Goal: Transaction & Acquisition: Book appointment/travel/reservation

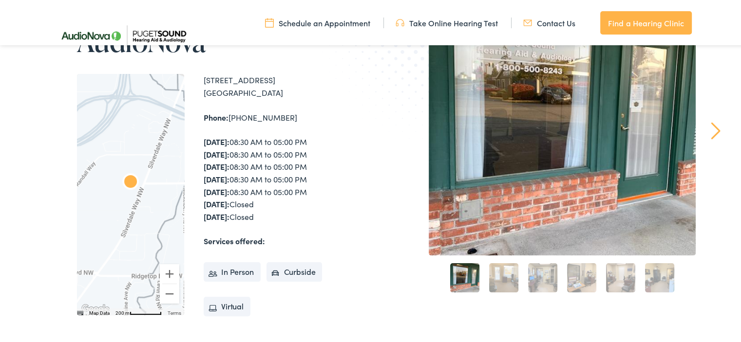
scroll to position [179, 0]
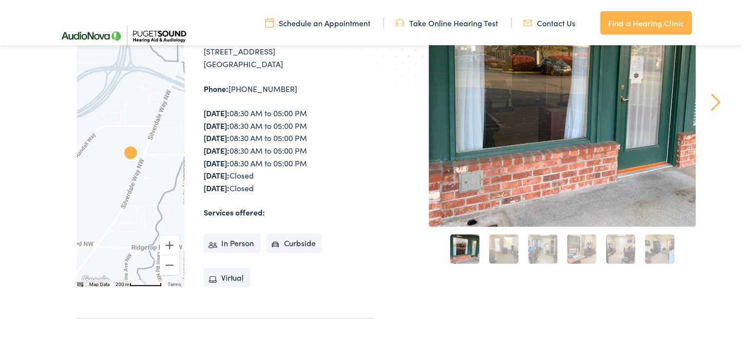
click at [497, 245] on link "2" at bounding box center [503, 247] width 29 height 29
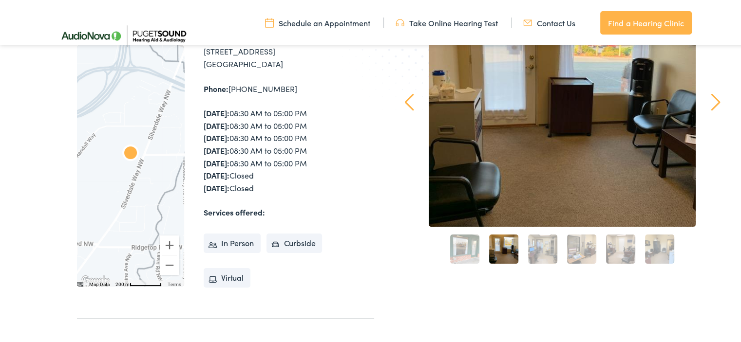
click at [540, 249] on link "3" at bounding box center [542, 247] width 29 height 29
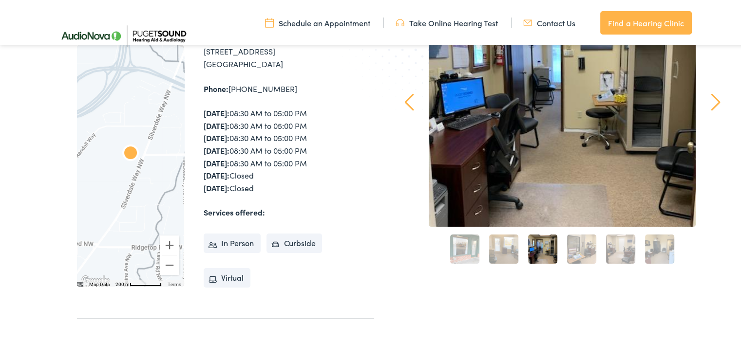
click at [571, 251] on link "4" at bounding box center [581, 247] width 29 height 29
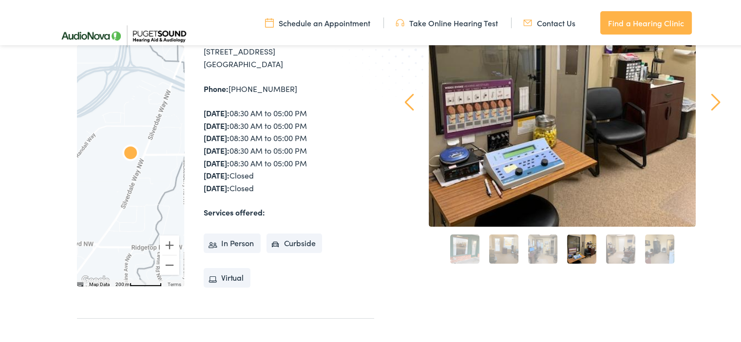
click at [618, 255] on link "5" at bounding box center [620, 247] width 29 height 29
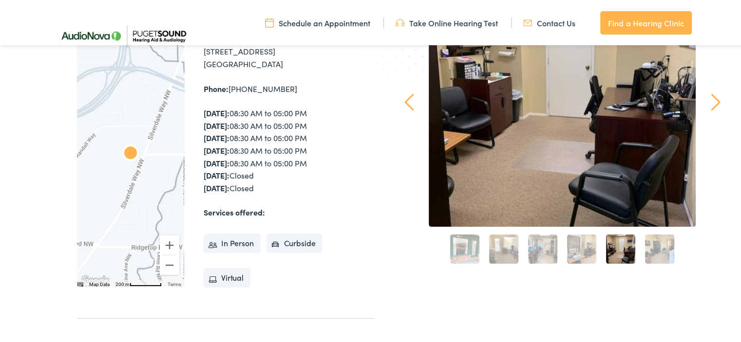
click at [660, 250] on link "6" at bounding box center [659, 247] width 29 height 29
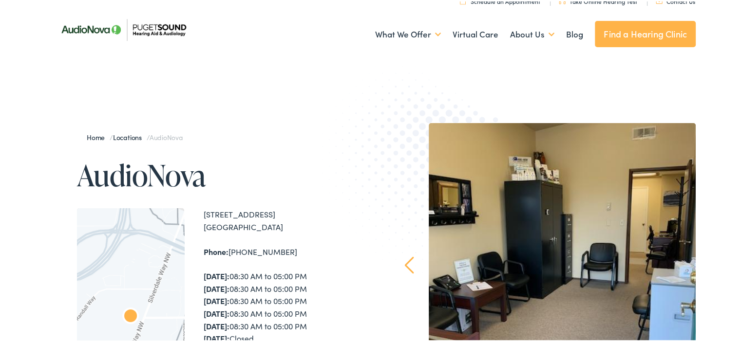
scroll to position [0, 0]
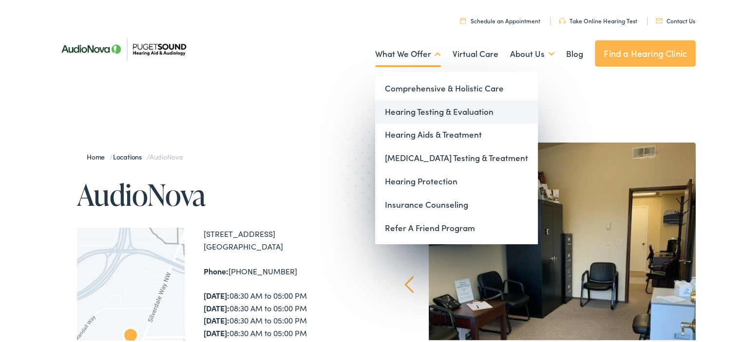
click at [429, 112] on link "Hearing Testing & Evaluation" at bounding box center [456, 110] width 163 height 23
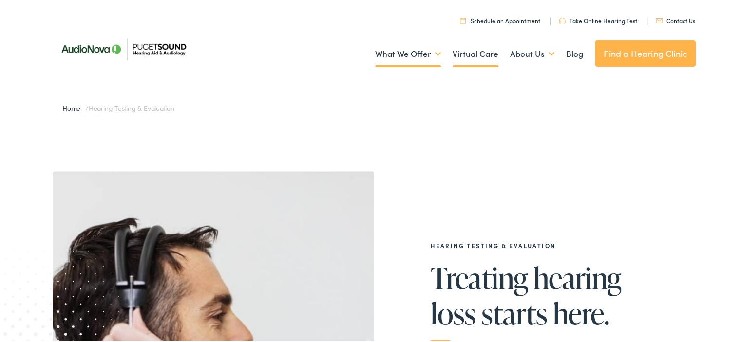
click at [470, 59] on link "Virtual Care" at bounding box center [475, 53] width 46 height 36
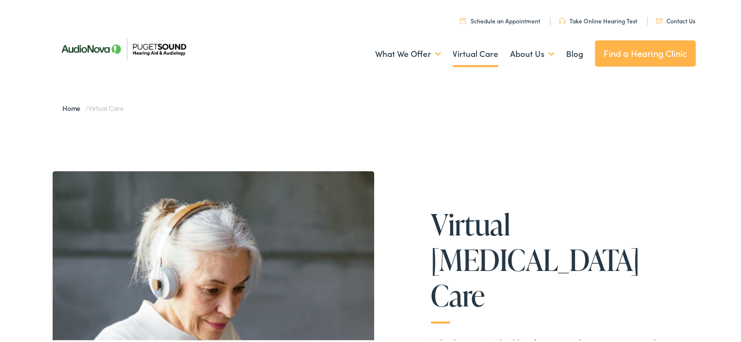
click at [638, 48] on link "Find a Hearing Clinic" at bounding box center [645, 52] width 101 height 26
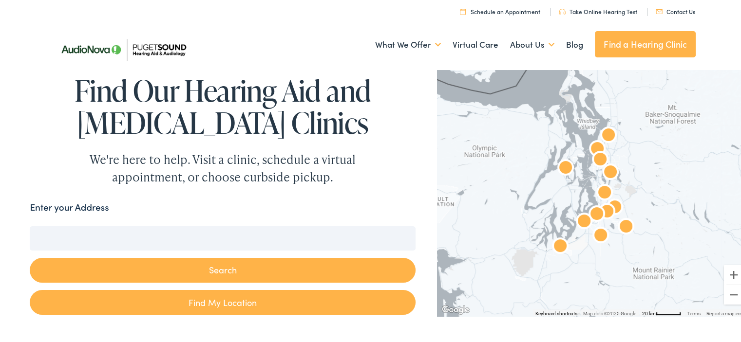
click at [217, 241] on input "Enter your Address" at bounding box center [222, 237] width 385 height 24
click at [560, 167] on img "AudioNova" at bounding box center [565, 167] width 23 height 23
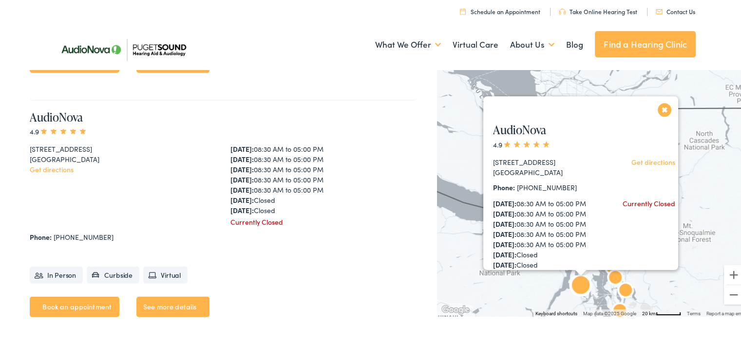
scroll to position [2696, 0]
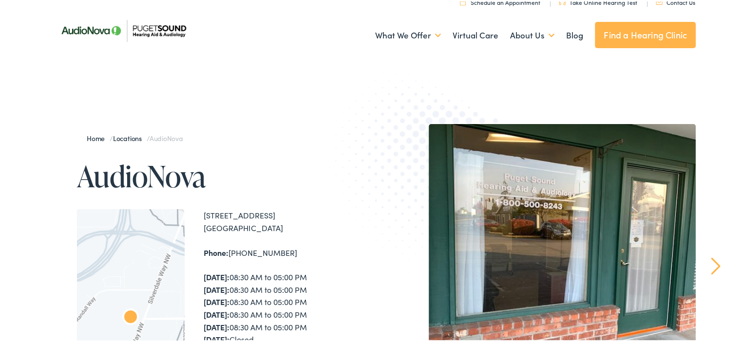
scroll to position [12, 0]
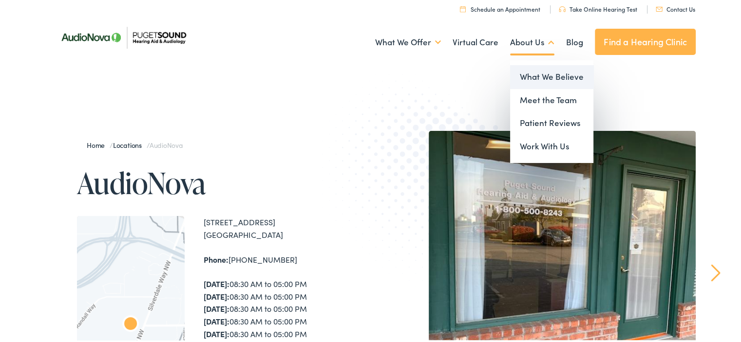
click at [532, 73] on link "What We Believe" at bounding box center [551, 75] width 83 height 23
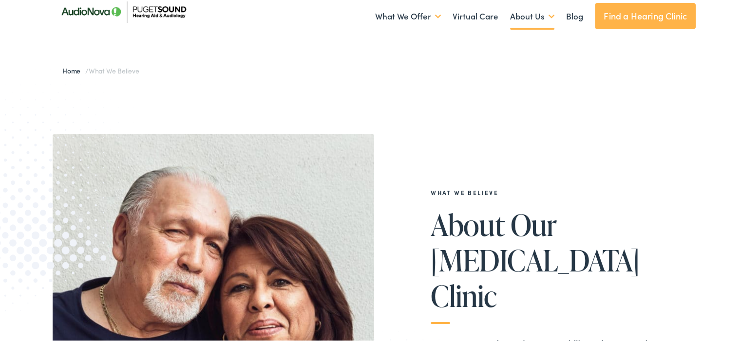
scroll to position [36, 0]
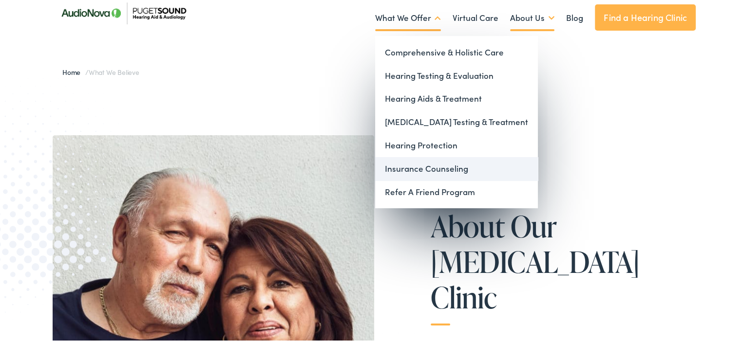
click at [419, 161] on link "Insurance Counseling" at bounding box center [456, 167] width 163 height 23
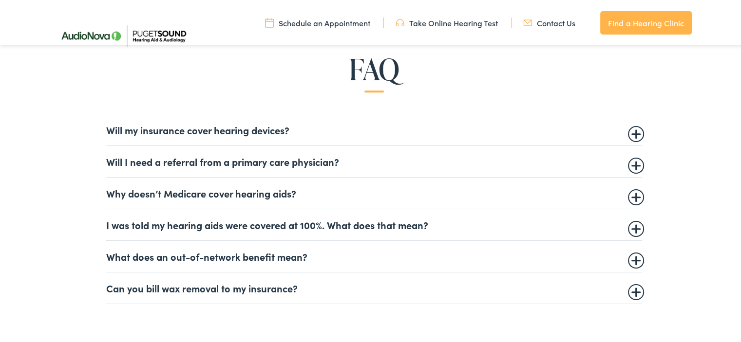
scroll to position [594, 0]
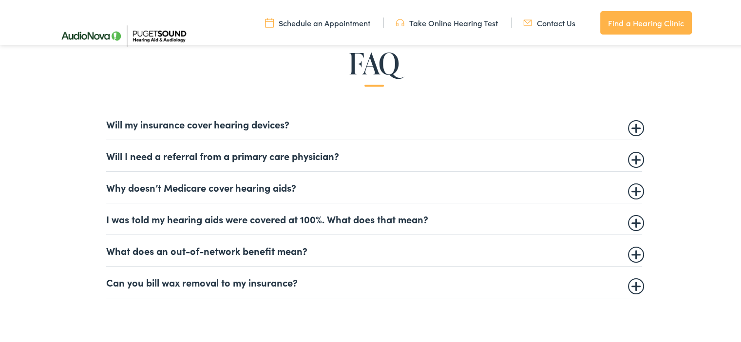
click at [630, 124] on summary "Will my insurance cover hearing devices?" at bounding box center [374, 123] width 536 height 12
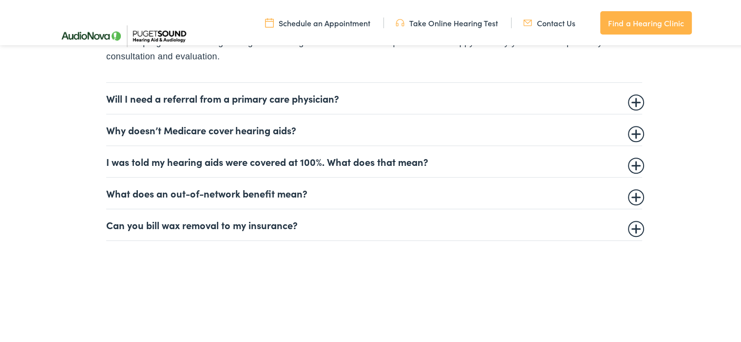
scroll to position [724, 0]
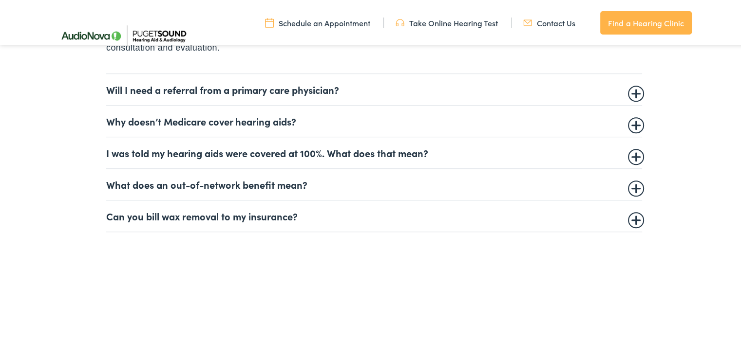
click at [633, 220] on summary "Can you bill wax removal to my insurance?" at bounding box center [374, 215] width 536 height 12
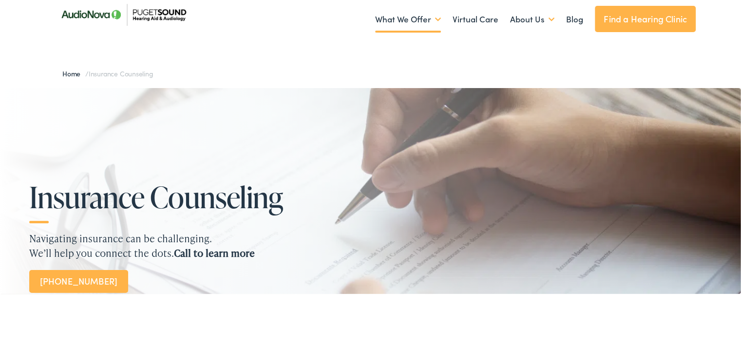
scroll to position [0, 0]
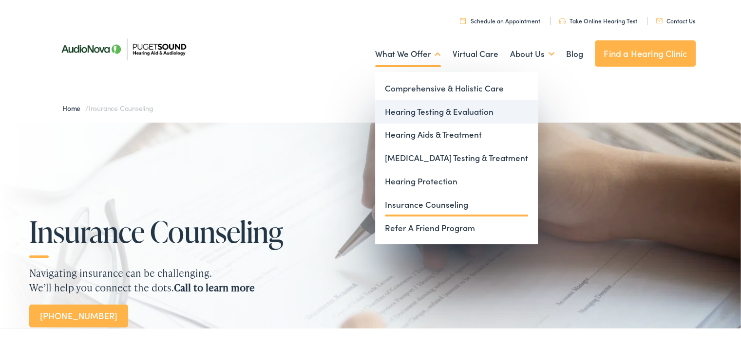
click at [410, 112] on link "Hearing Testing & Evaluation" at bounding box center [456, 110] width 163 height 23
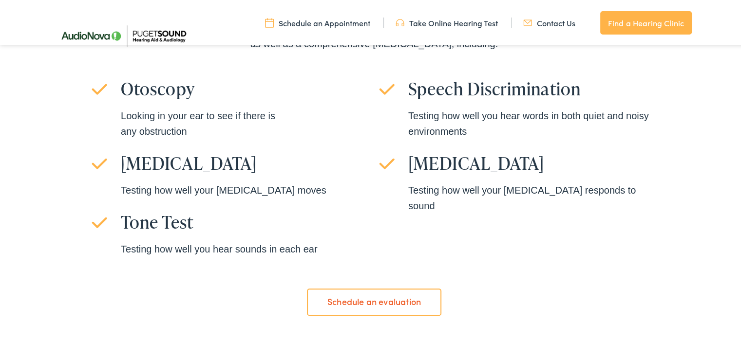
scroll to position [707, 0]
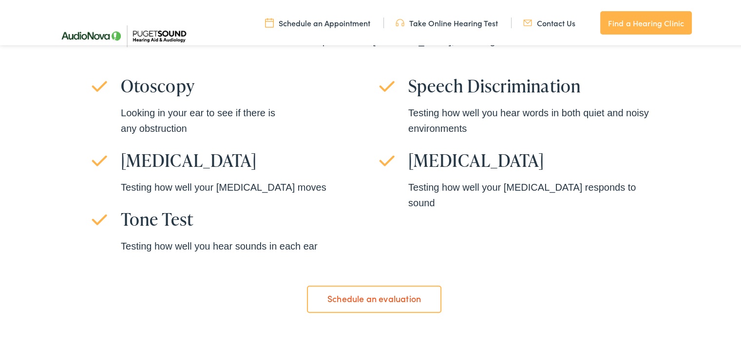
click at [356, 299] on link "Schedule an evaluation" at bounding box center [374, 297] width 134 height 27
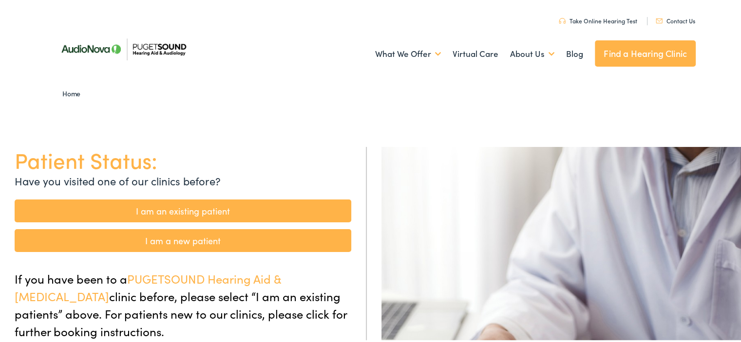
click at [235, 233] on link "I am a new patient" at bounding box center [183, 239] width 336 height 23
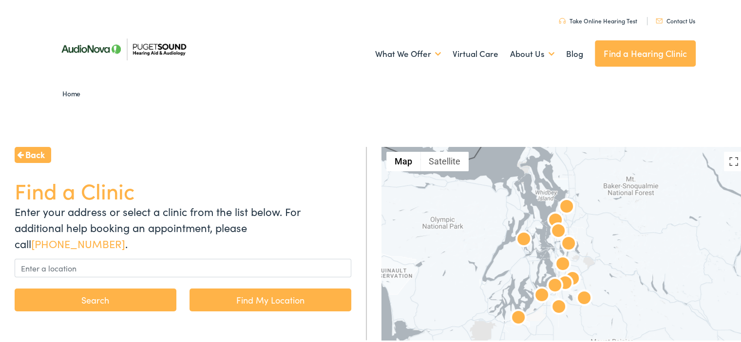
click at [235, 233] on p "Enter your address or select a clinic from the list below. For additional help …" at bounding box center [183, 226] width 336 height 48
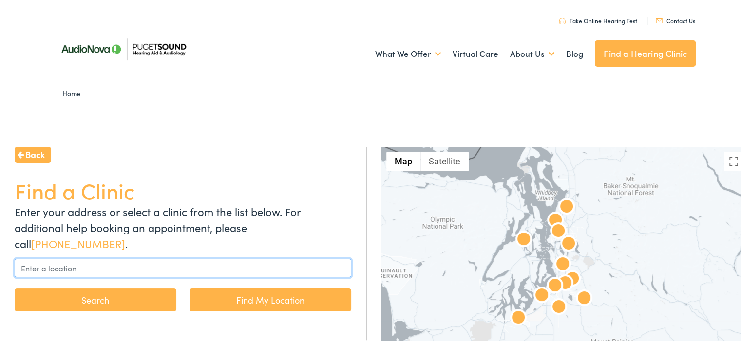
click at [114, 258] on input "text" at bounding box center [183, 267] width 336 height 19
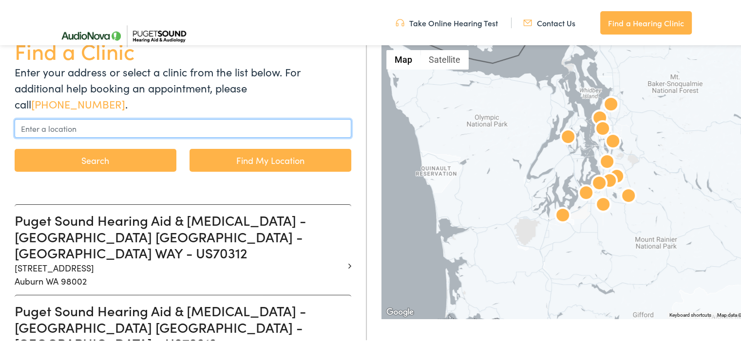
scroll to position [140, 0]
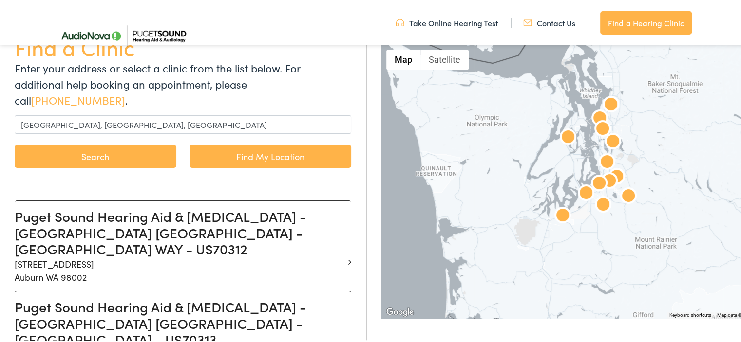
click at [85, 144] on button "Search" at bounding box center [96, 155] width 162 height 23
click at [212, 144] on link "Find My Location" at bounding box center [270, 155] width 162 height 23
type input "[GEOGRAPHIC_DATA], [US_STATE]"
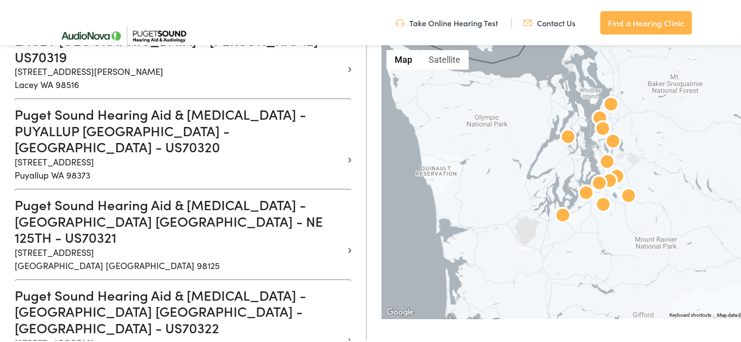
scroll to position [935, 0]
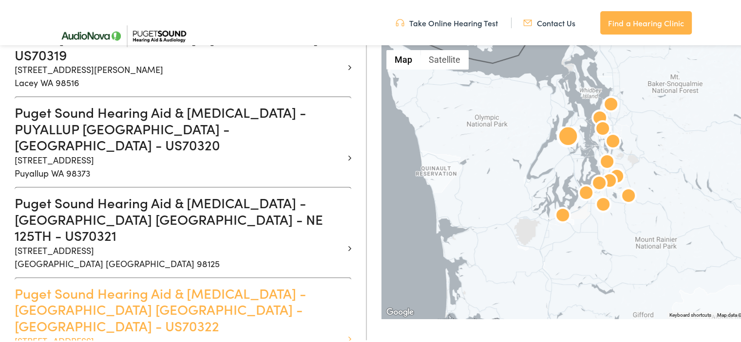
click at [158, 284] on h3 "Puget Sound Hearing Aid & [MEDICAL_DATA] - [GEOGRAPHIC_DATA] [GEOGRAPHIC_DATA] …" at bounding box center [179, 308] width 329 height 49
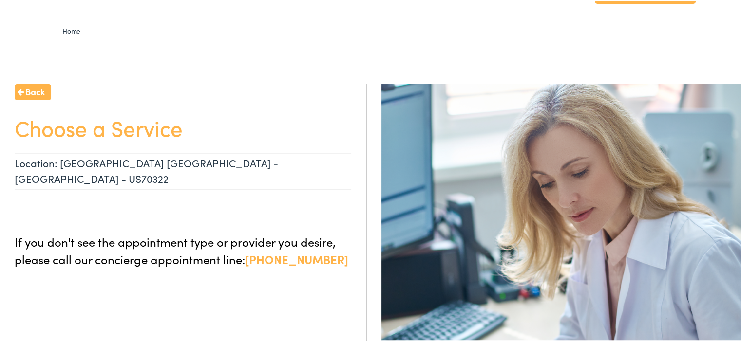
scroll to position [61, 0]
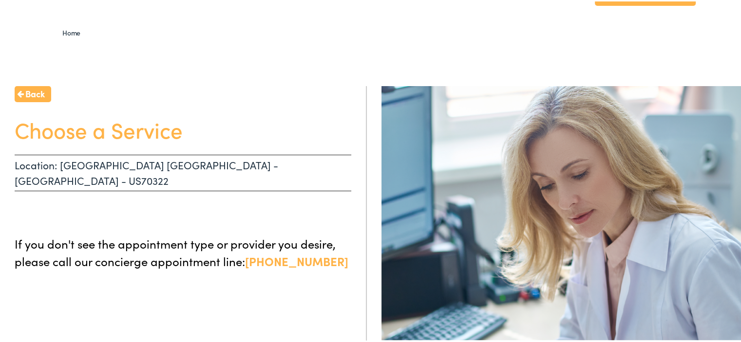
click at [140, 170] on p "Location: [GEOGRAPHIC_DATA] [GEOGRAPHIC_DATA] - [GEOGRAPHIC_DATA] - US70322" at bounding box center [183, 171] width 336 height 37
click at [134, 208] on div "Back Choose a Service Location: [GEOGRAPHIC_DATA] [GEOGRAPHIC_DATA] - [GEOGRAPH…" at bounding box center [183, 256] width 367 height 342
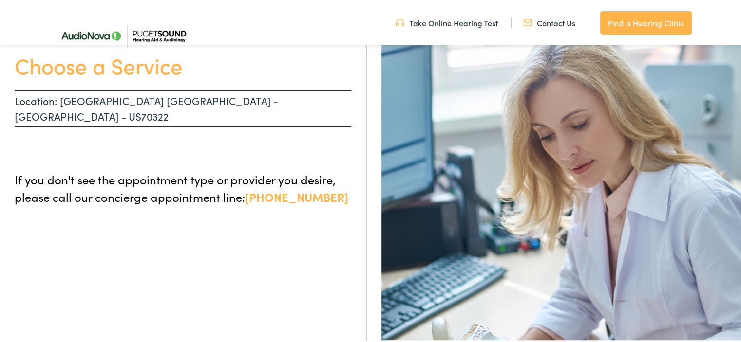
scroll to position [113, 0]
